Goal: Transaction & Acquisition: Purchase product/service

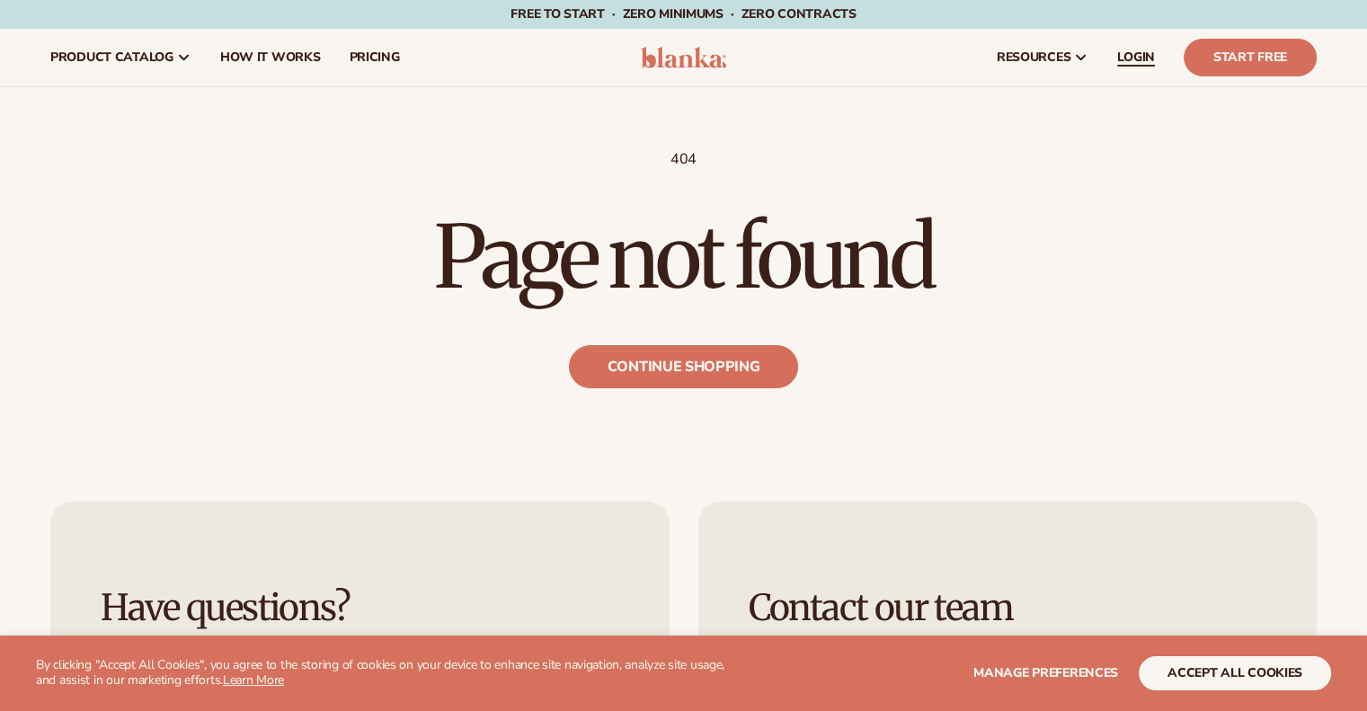
click at [1140, 58] on span "LOGIN" at bounding box center [1136, 57] width 38 height 14
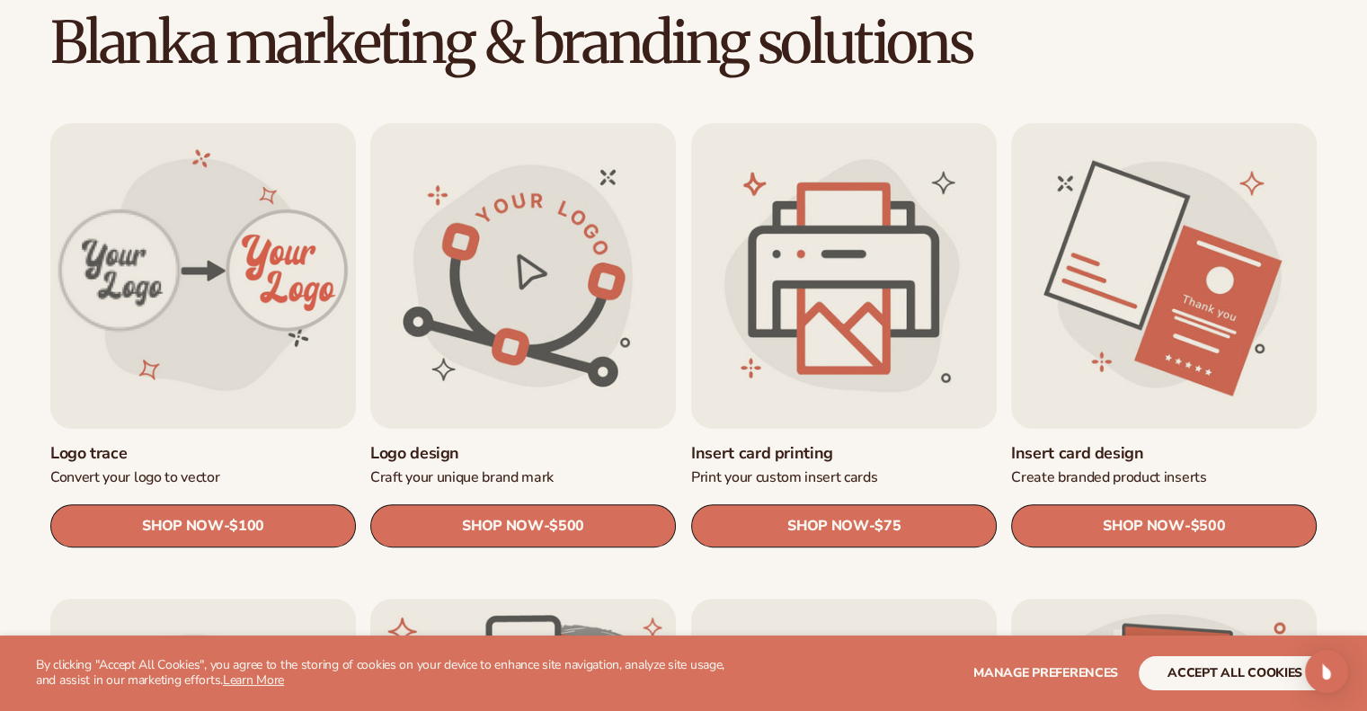
scroll to position [539, 0]
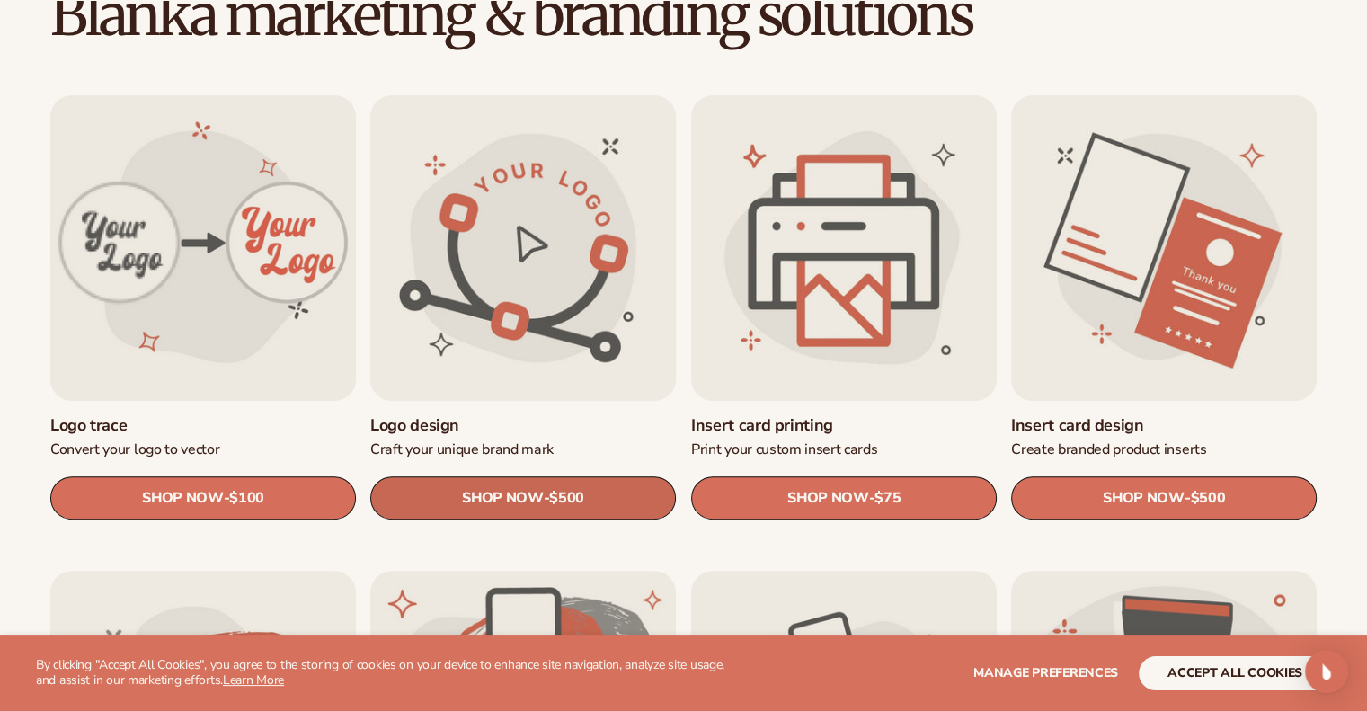
click at [496, 503] on span "SHOP NOW" at bounding box center [502, 498] width 81 height 17
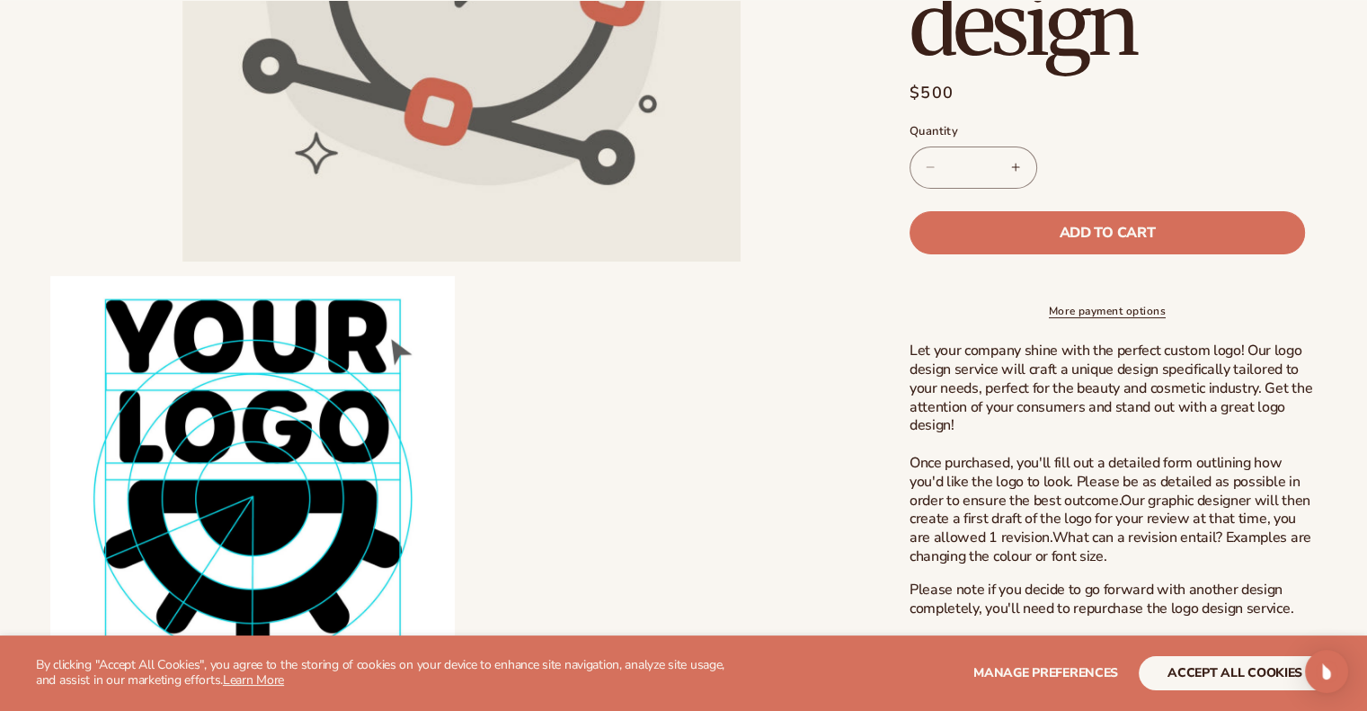
scroll to position [629, 0]
